Goal: Information Seeking & Learning: Check status

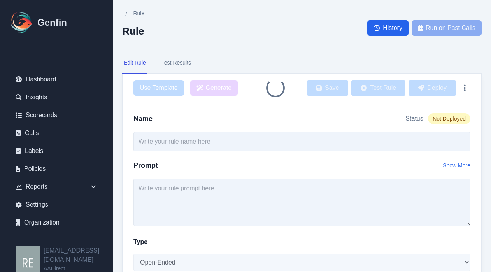
type input "Was Assurance the Underwriter?"
select select "Yes/No"
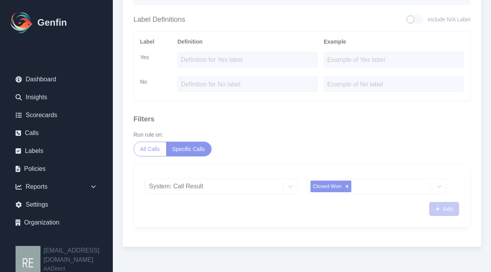
scroll to position [230, 0]
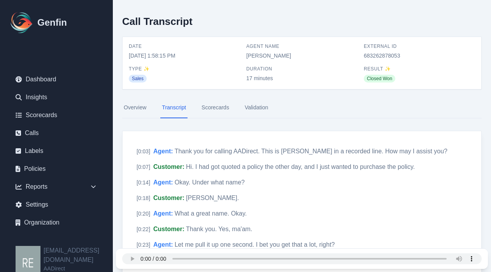
click at [228, 110] on link "Scorecards" at bounding box center [215, 107] width 31 height 21
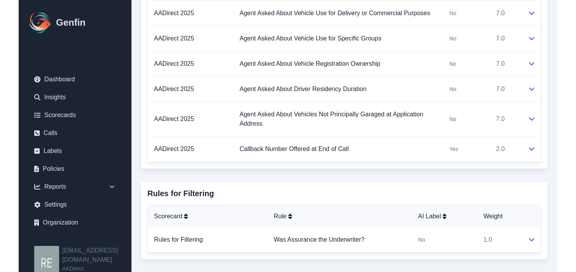
scroll to position [1011, 0]
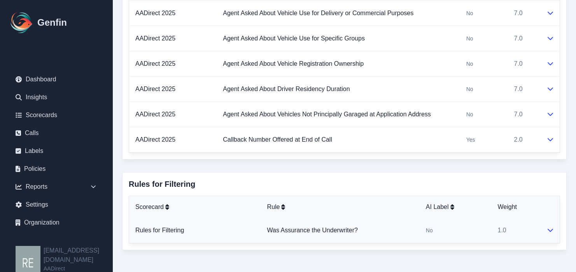
click at [497, 232] on icon at bounding box center [551, 230] width 6 height 6
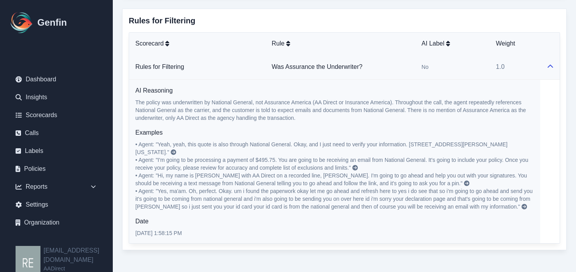
scroll to position [1096, 0]
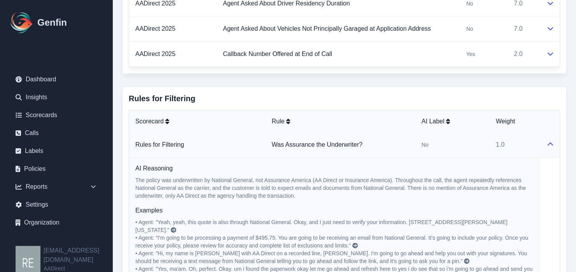
click at [497, 143] on icon at bounding box center [551, 144] width 6 height 6
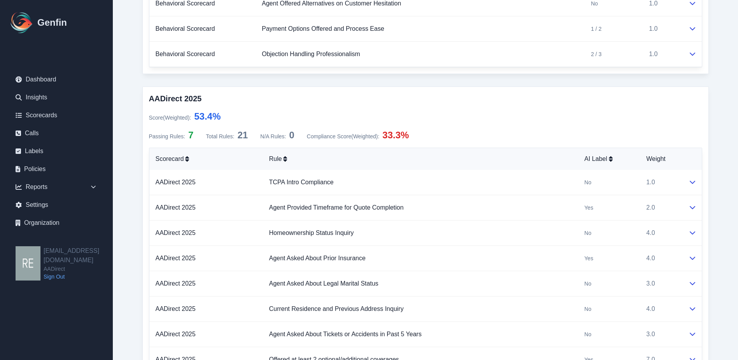
scroll to position [342, 0]
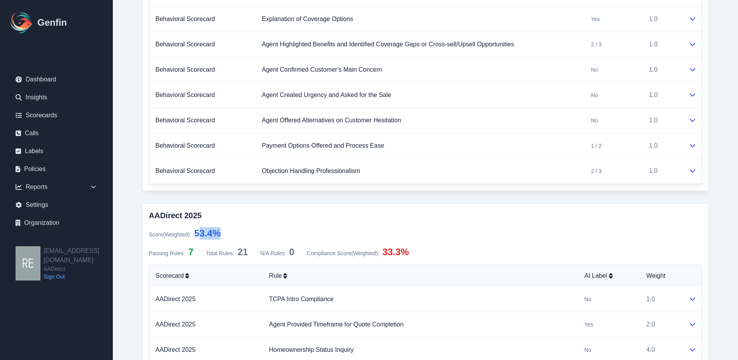
drag, startPoint x: 200, startPoint y: 233, endPoint x: 241, endPoint y: 233, distance: 41.3
click at [241, 233] on div "Score (Weighted) : 53.4 %" at bounding box center [425, 233] width 553 height 12
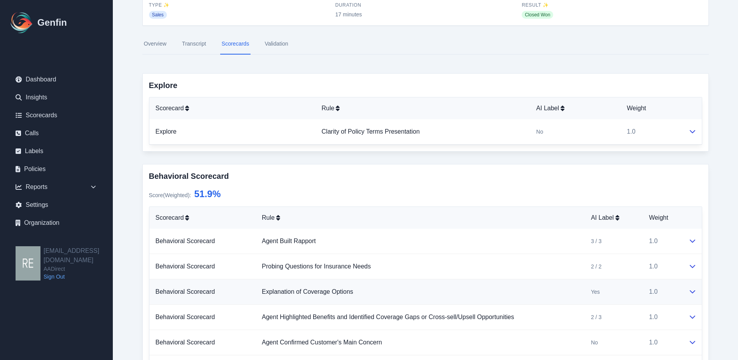
scroll to position [0, 0]
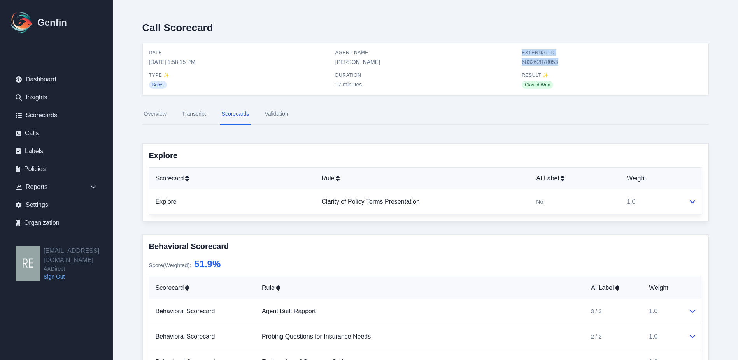
drag, startPoint x: 529, startPoint y: 50, endPoint x: 567, endPoint y: 63, distance: 40.0
click at [497, 63] on div "Date [DATE] 1:58:15 PM Agent Name [PERSON_NAME] External ID 683262878053 Type ✨…" at bounding box center [426, 69] width 566 height 52
drag, startPoint x: 567, startPoint y: 63, endPoint x: 556, endPoint y: 61, distance: 11.2
copy div "External ID 683262878053"
drag, startPoint x: 630, startPoint y: 83, endPoint x: 635, endPoint y: 86, distance: 6.1
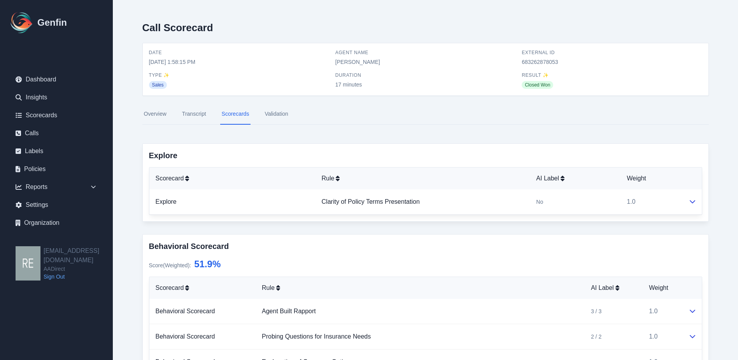
click at [497, 82] on div "Closed Won" at bounding box center [612, 84] width 180 height 9
click at [61, 116] on link "Scorecards" at bounding box center [56, 115] width 94 height 16
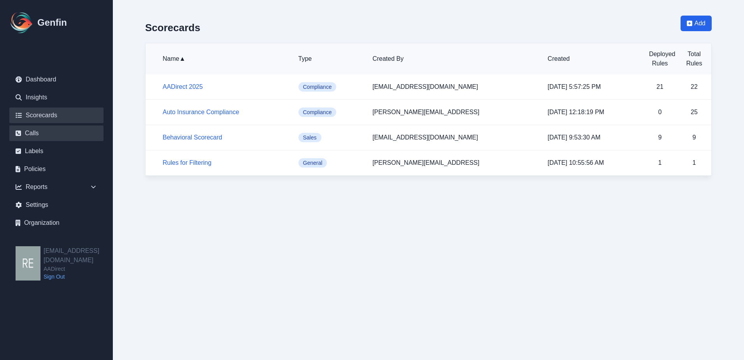
click at [36, 133] on link "Calls" at bounding box center [56, 133] width 94 height 16
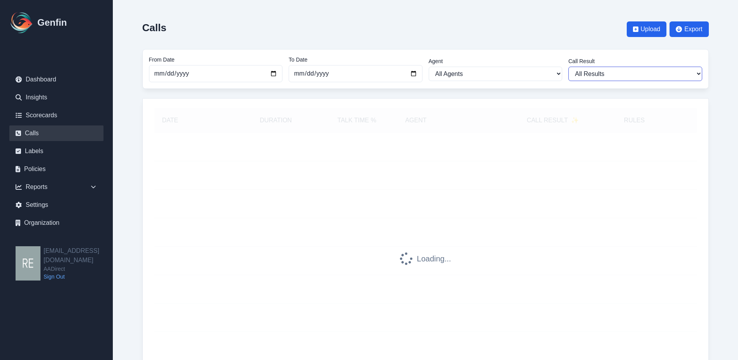
click at [497, 67] on select "All Results Closed Won Closed Lost Requires Followup" at bounding box center [636, 74] width 134 height 14
select select "Yes"
click at [497, 67] on select "All Results Closed Won Closed Lost Requires Followup" at bounding box center [636, 74] width 134 height 14
select select "Yes"
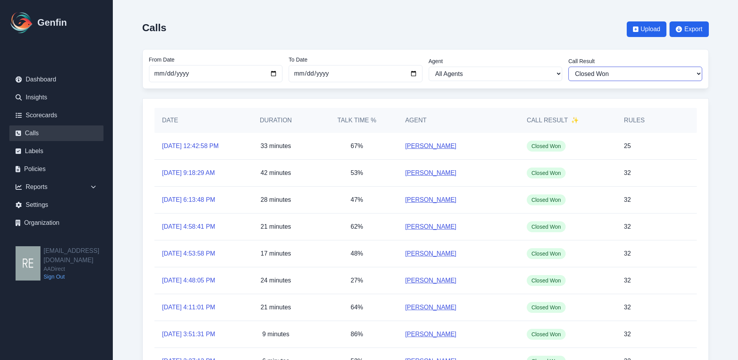
scroll to position [39, 0]
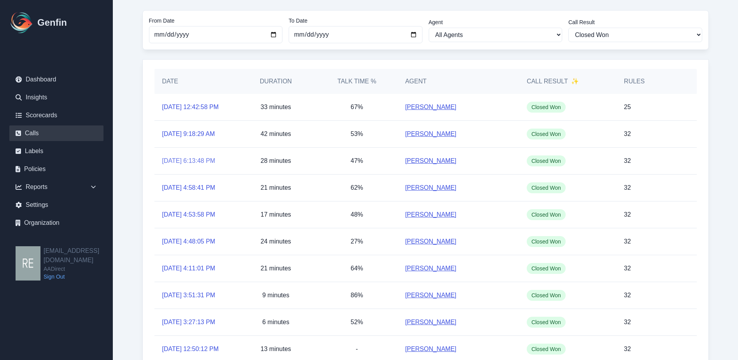
click at [199, 165] on link "[DATE] 6:13:48 PM" at bounding box center [188, 160] width 53 height 9
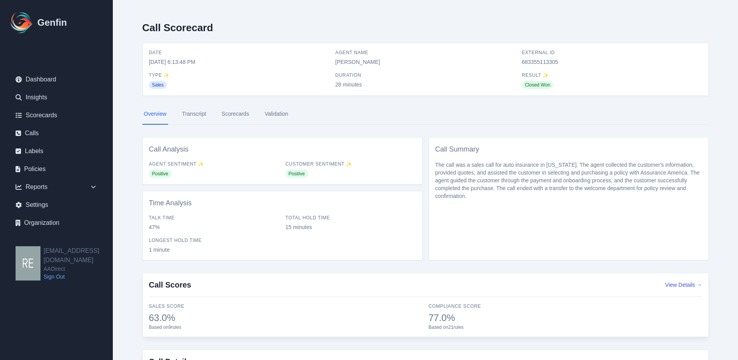
click at [248, 116] on link "Scorecards" at bounding box center [235, 114] width 31 height 21
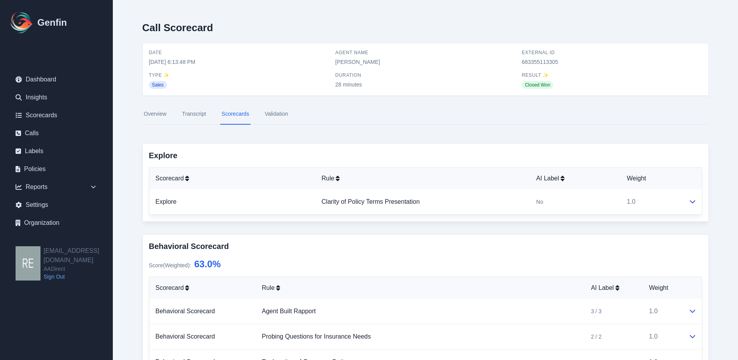
click at [158, 113] on link "Overview" at bounding box center [155, 114] width 26 height 21
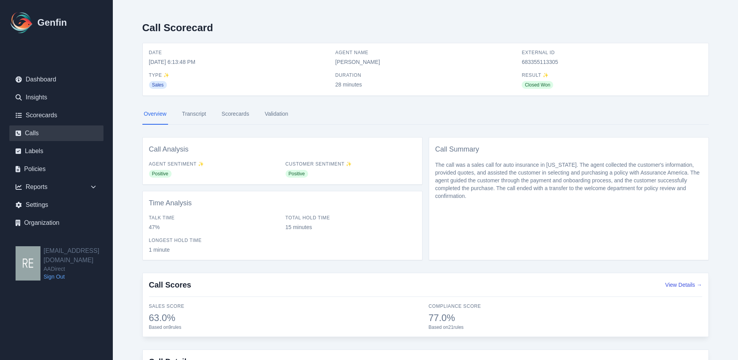
click at [28, 131] on link "Calls" at bounding box center [56, 133] width 94 height 16
